Goal: Transaction & Acquisition: Download file/media

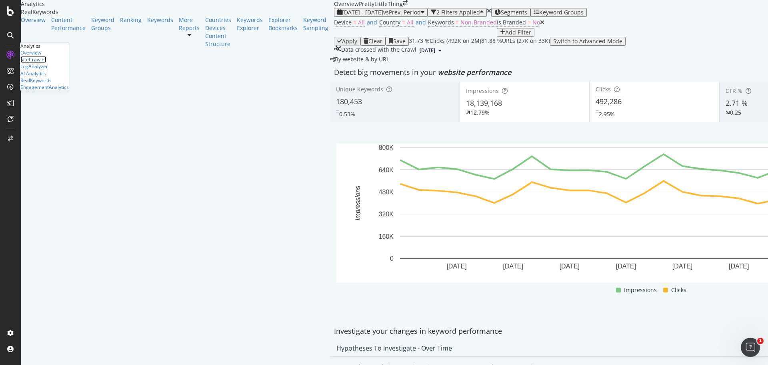
click at [39, 63] on div "SiteCrawler" at bounding box center [33, 59] width 26 height 7
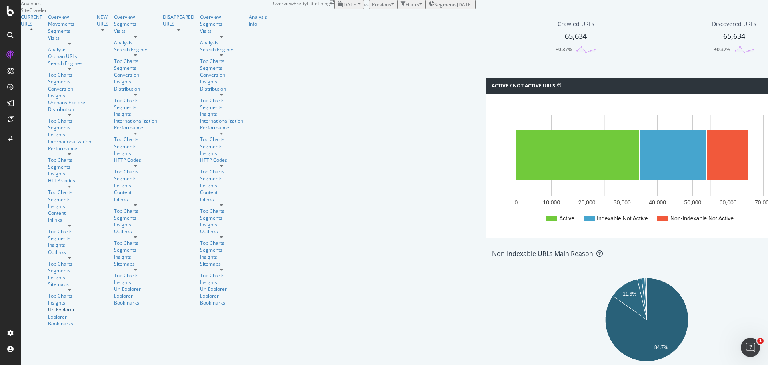
click at [48, 306] on div "Url Explorer" at bounding box center [69, 309] width 43 height 7
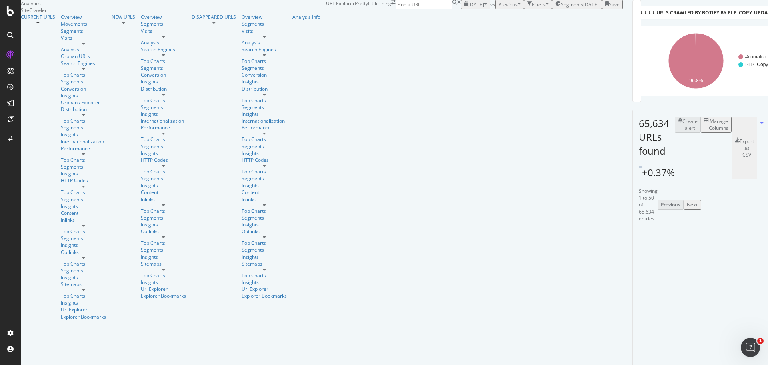
click at [532, 8] on div "Filters" at bounding box center [539, 4] width 14 height 7
click at [464, 17] on div "button" at bounding box center [466, 13] width 4 height 7
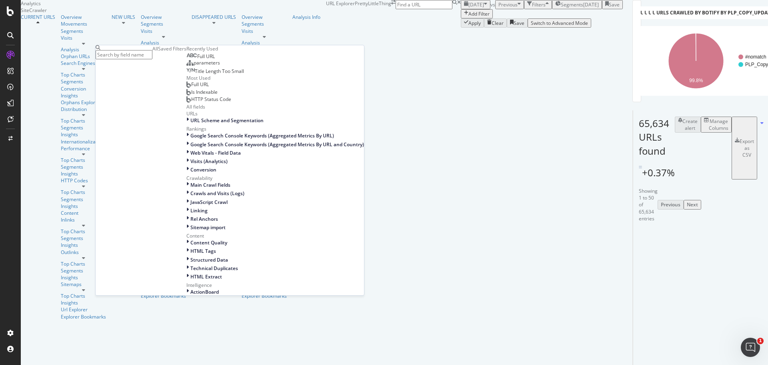
click at [186, 60] on div "Full URL" at bounding box center [200, 56] width 28 height 6
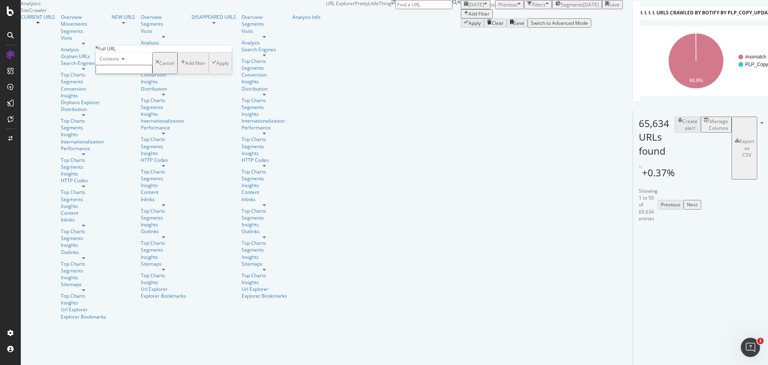
click at [102, 52] on div "Full URL" at bounding box center [164, 48] width 136 height 7
click at [98, 50] on icon at bounding box center [97, 47] width 2 height 5
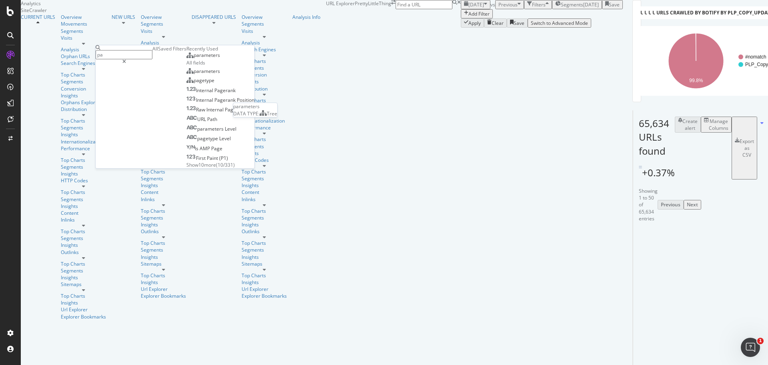
type input "pa"
click at [186, 58] on div "parameters" at bounding box center [203, 55] width 34 height 6
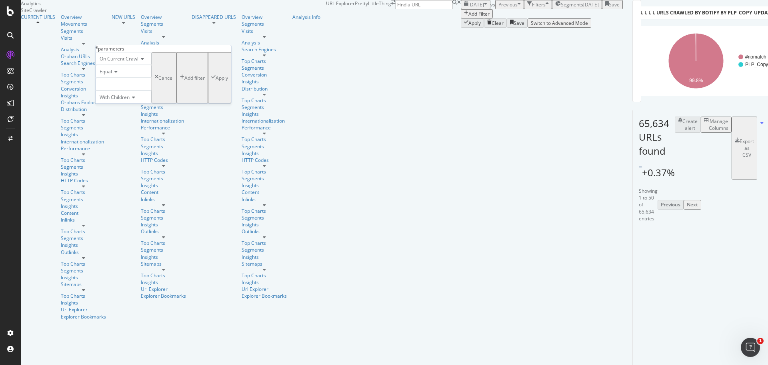
click at [130, 90] on div at bounding box center [124, 84] width 56 height 13
click at [128, 98] on span "60,516 URLS" at bounding box center [131, 94] width 30 height 7
click at [216, 81] on div "Apply" at bounding box center [222, 77] width 12 height 7
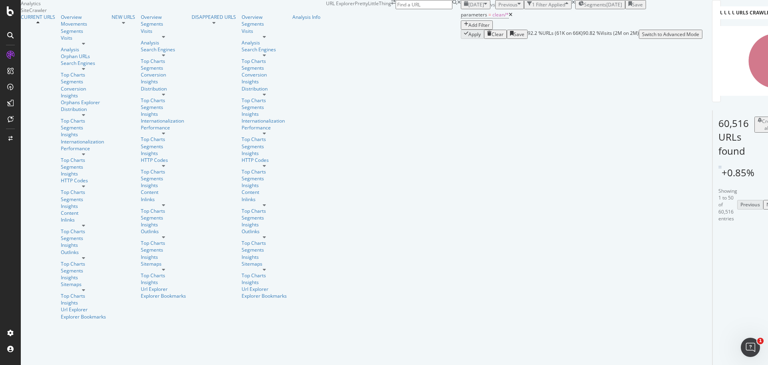
click at [607, 8] on div "[DATE]" at bounding box center [615, 4] width 16 height 7
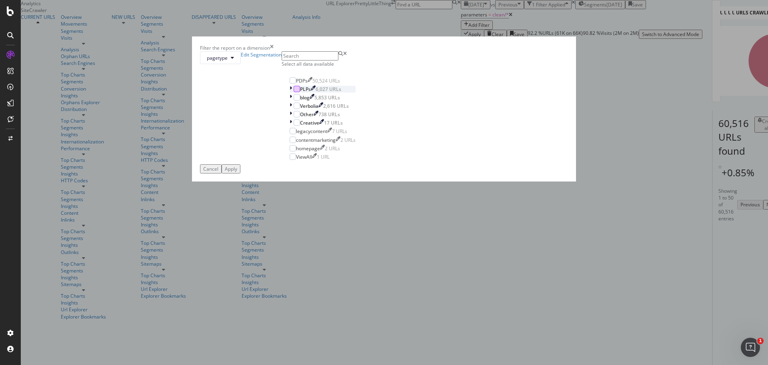
click at [300, 92] on div "modal" at bounding box center [297, 89] width 6 height 6
click at [237, 172] on div "Apply" at bounding box center [231, 168] width 12 height 7
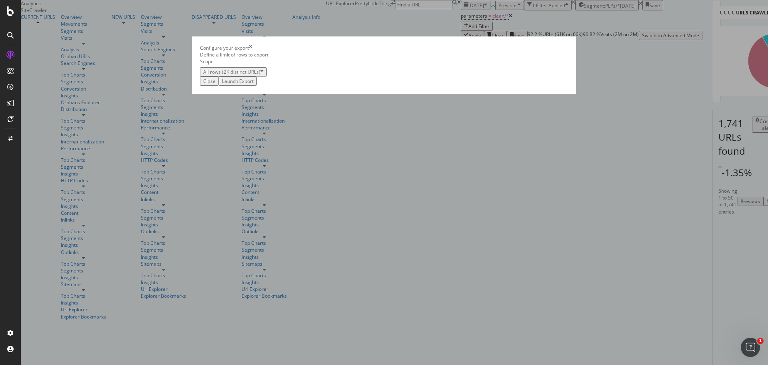
click at [254, 84] on div "Launch Export" at bounding box center [238, 81] width 32 height 7
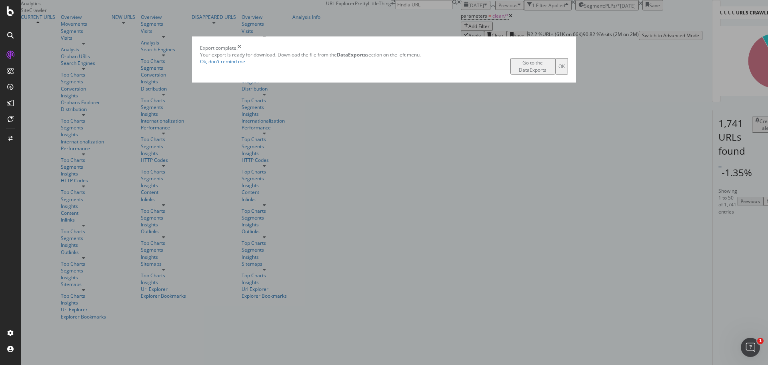
click at [514, 73] on div "Go to the DataExports" at bounding box center [533, 66] width 38 height 14
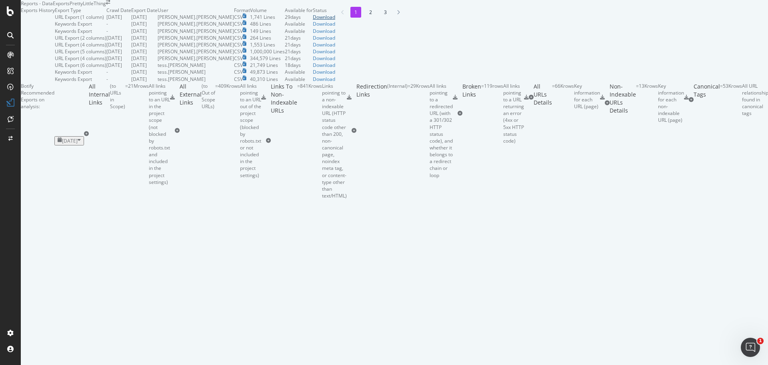
click at [335, 20] on div "Download" at bounding box center [324, 17] width 22 height 7
